Goal: Information Seeking & Learning: Learn about a topic

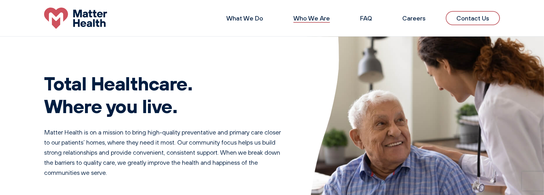
click at [270, 19] on link "Who We Are" at bounding box center [311, 18] width 37 height 8
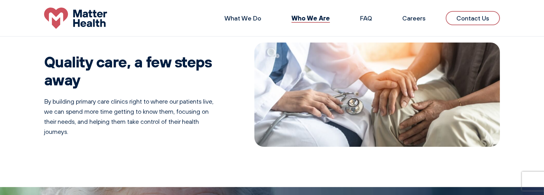
scroll to position [232, 0]
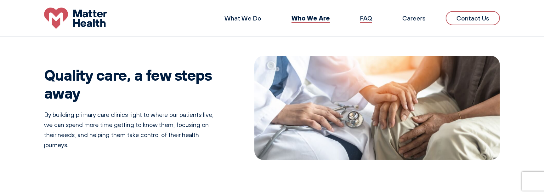
click at [368, 17] on link "FAQ" at bounding box center [366, 18] width 12 height 8
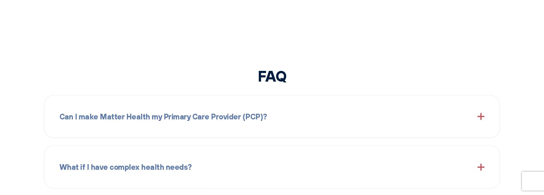
scroll to position [699, 0]
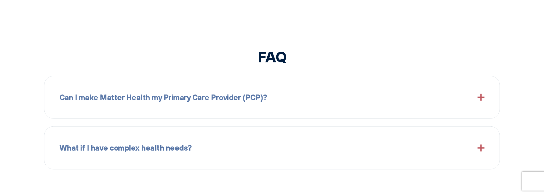
click at [479, 96] on span at bounding box center [481, 97] width 7 height 7
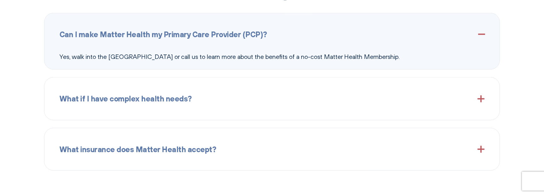
scroll to position [794, 0]
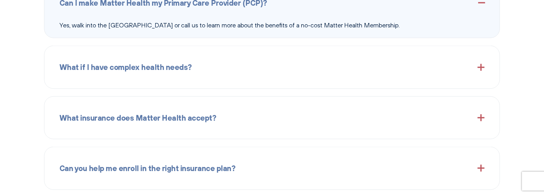
click at [482, 115] on span at bounding box center [481, 117] width 7 height 7
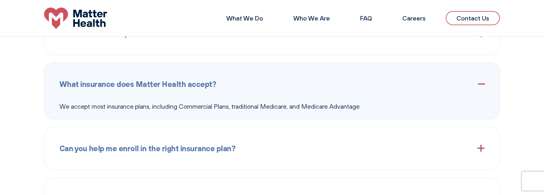
scroll to position [786, 0]
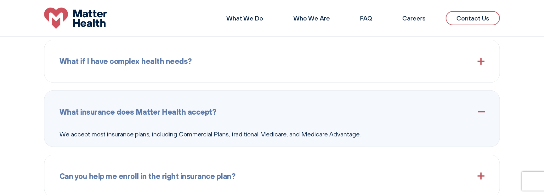
click at [78, 21] on img at bounding box center [75, 18] width 63 height 21
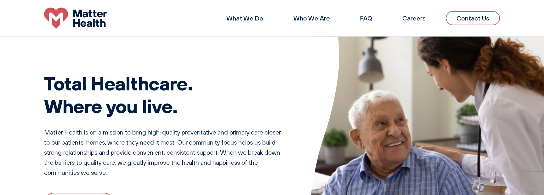
scroll to position [817, 0]
